Goal: Task Accomplishment & Management: Complete application form

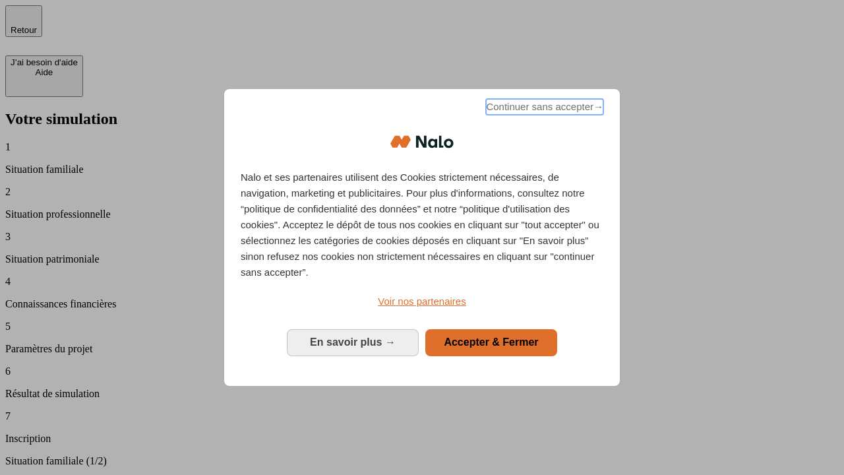
click at [543, 109] on span "Continuer sans accepter →" at bounding box center [544, 107] width 117 height 16
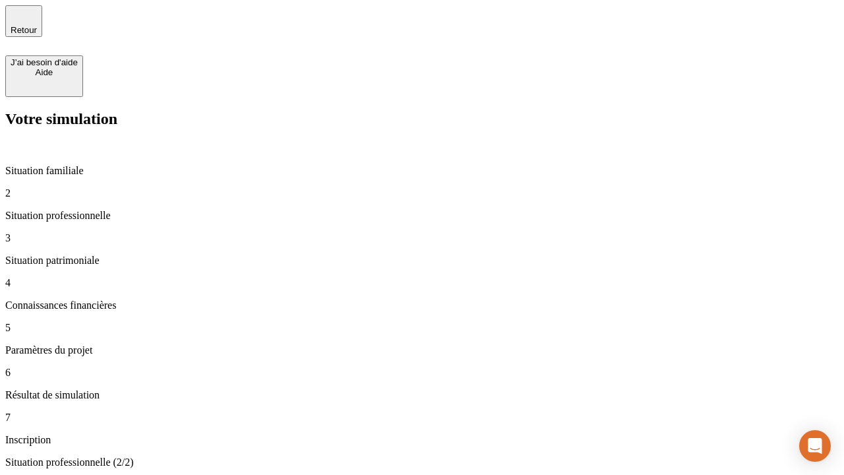
type input "30 000"
type input "40 000"
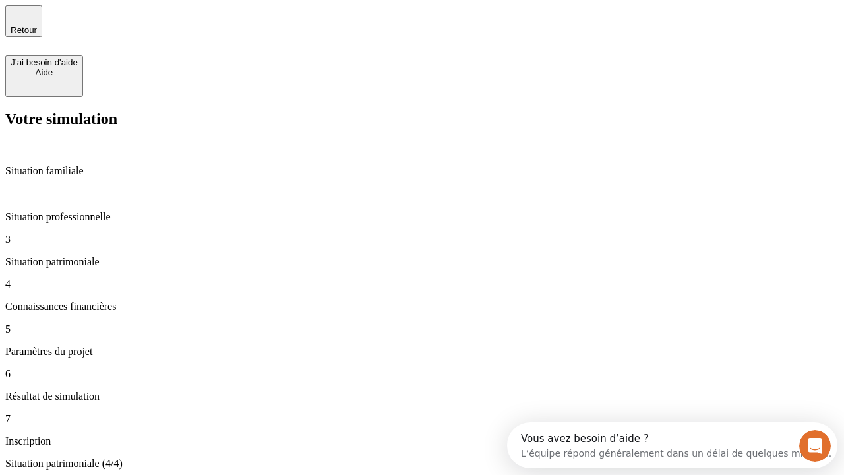
type input "1 100"
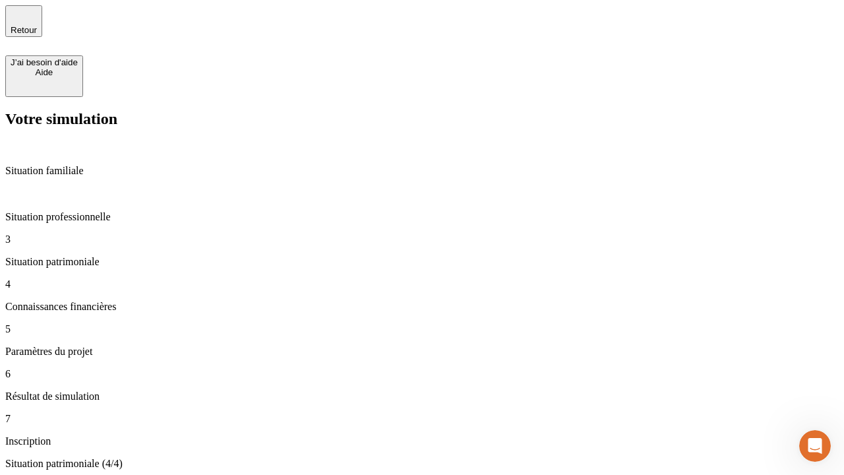
scroll to position [61, 0]
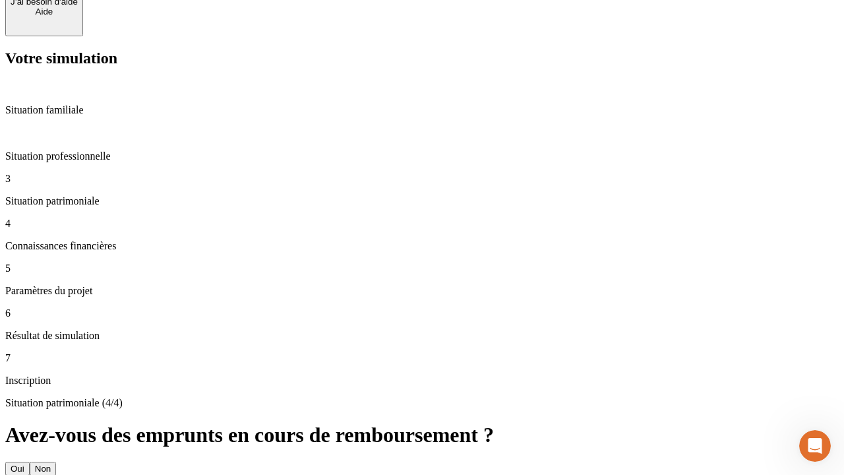
type input "20"
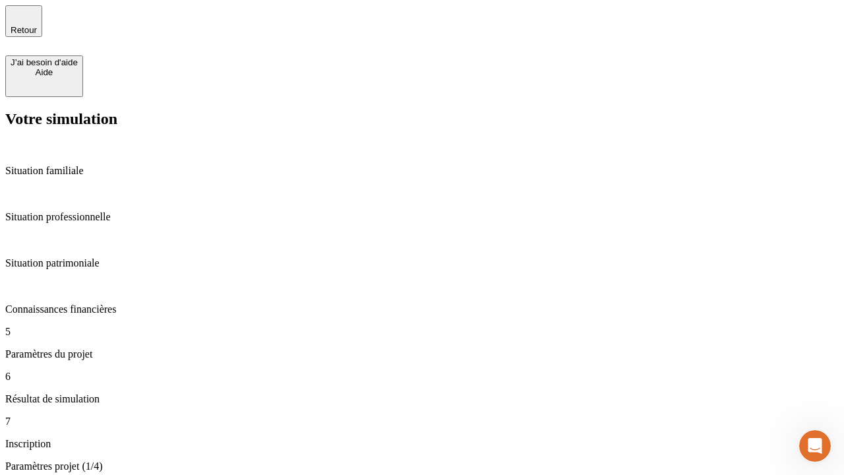
type input "40"
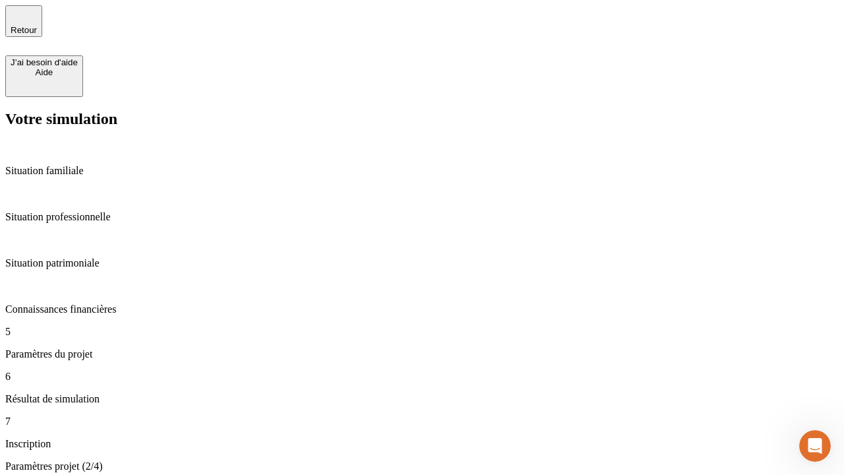
type input "50 000"
type input "640"
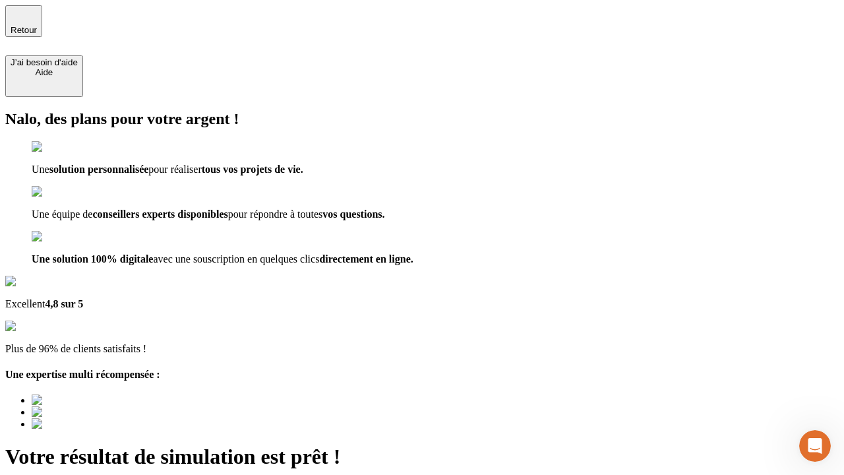
type input "[EMAIL_ADDRESS][DOMAIN_NAME]"
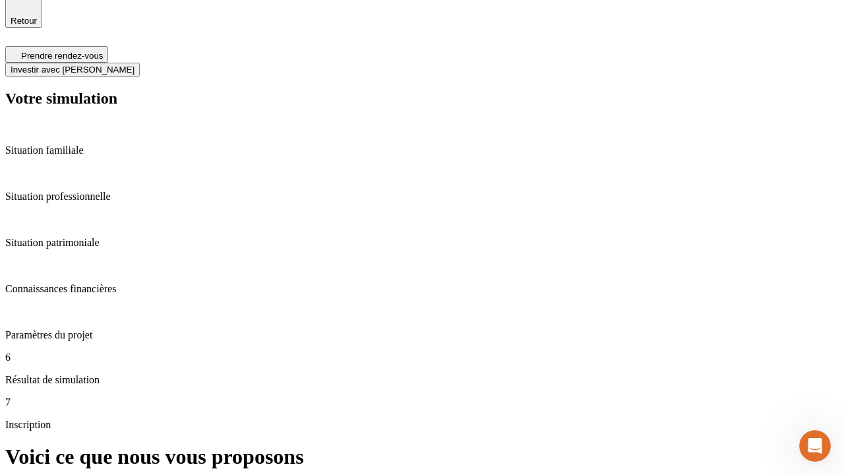
click at [135, 65] on span "Investir avec [PERSON_NAME]" at bounding box center [73, 70] width 124 height 10
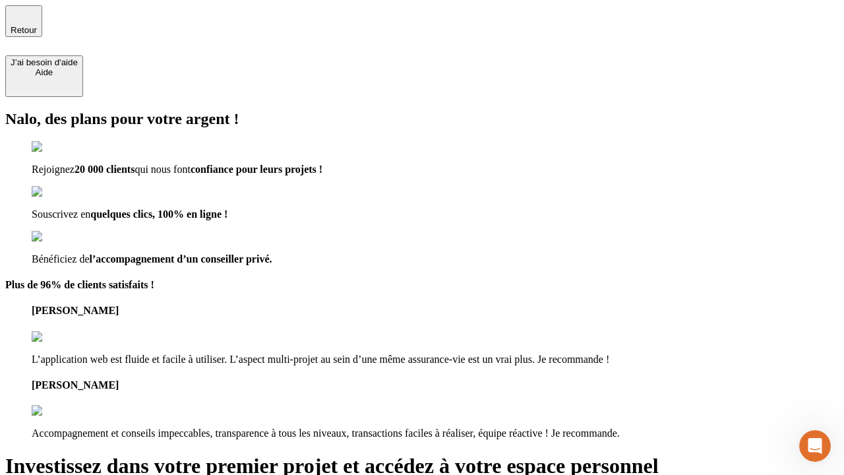
type input "[PERSON_NAME][EMAIL_ADDRESS][DOMAIN_NAME]"
